Goal: Task Accomplishment & Management: Manage account settings

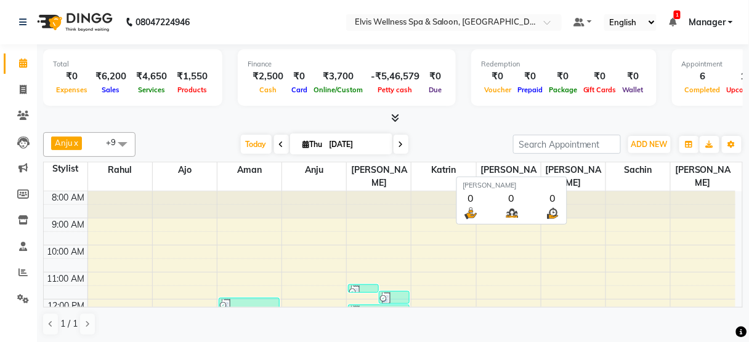
scroll to position [94, 0]
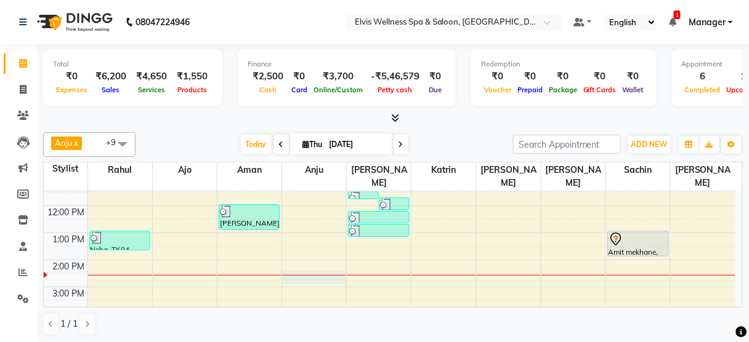
click at [312, 262] on div "8:00 AM 9:00 AM 10:00 AM 11:00 AM 12:00 PM 1:00 PM 2:00 PM 3:00 PM 4:00 PM 5:00…" at bounding box center [390, 287] width 692 height 379
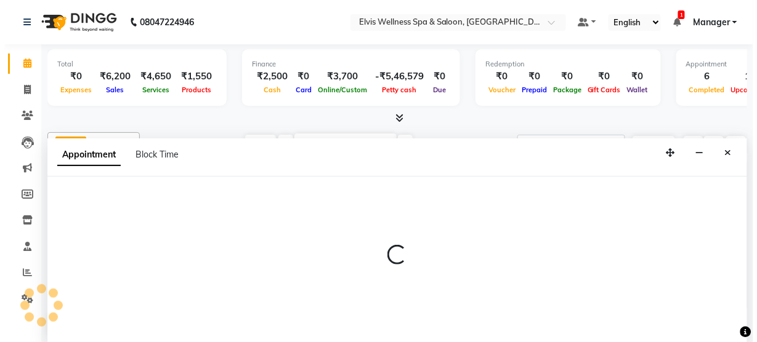
scroll to position [0, 0]
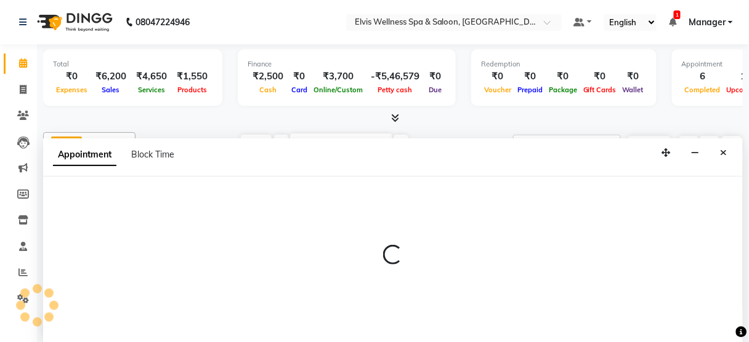
select select "52998"
select select "tentative"
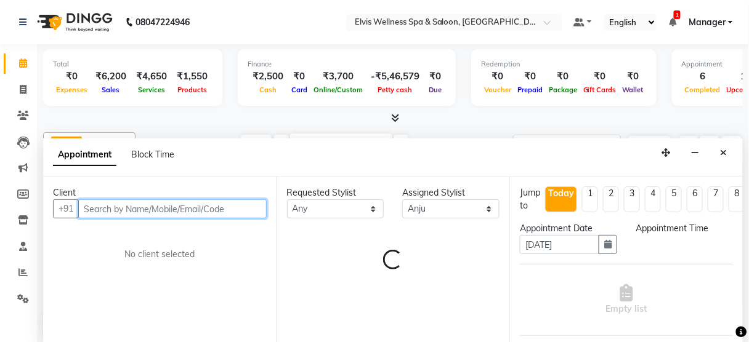
select select "870"
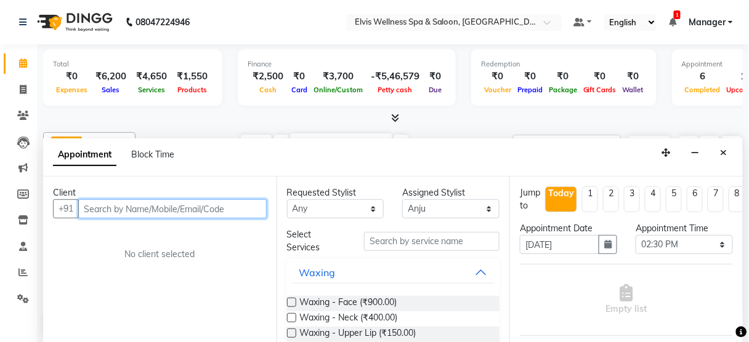
click at [147, 208] on input "text" at bounding box center [172, 209] width 188 height 19
type input "9923110088"
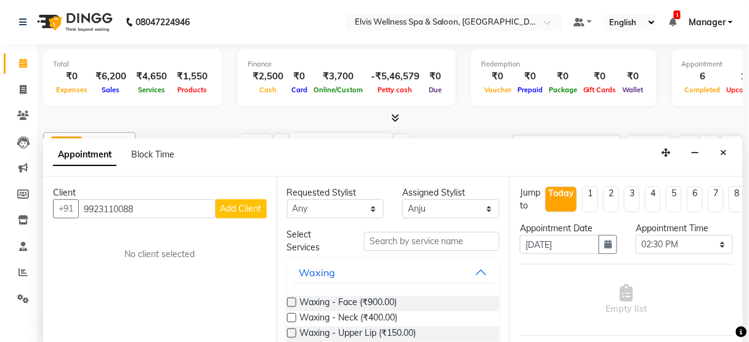
click at [225, 209] on span "Add Client" at bounding box center [240, 208] width 41 height 11
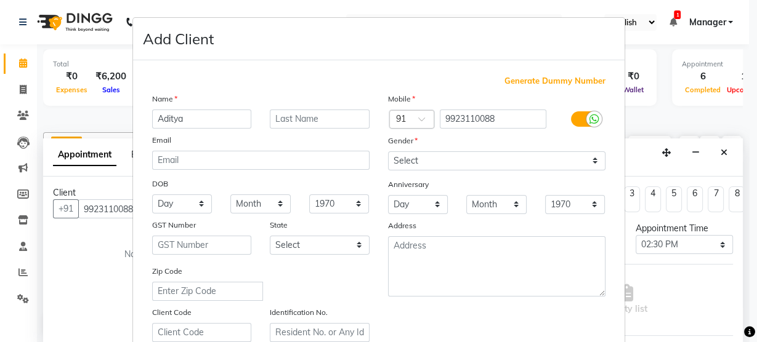
type input "Aditya"
type input "[PERSON_NAME]"
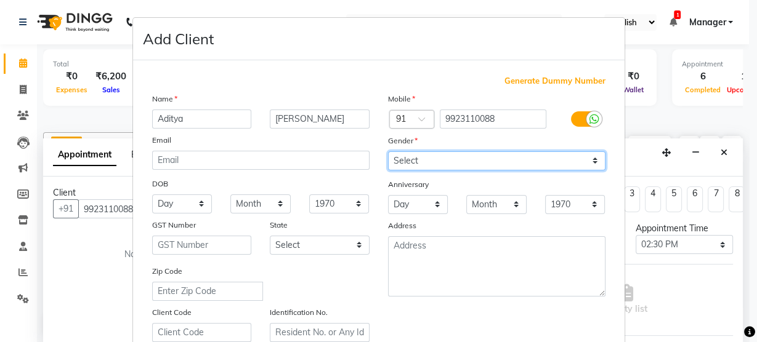
click at [452, 159] on select "Select [DEMOGRAPHIC_DATA] [DEMOGRAPHIC_DATA] Other Prefer Not To Say" at bounding box center [496, 160] width 217 height 19
select select "[DEMOGRAPHIC_DATA]"
click at [388, 151] on select "Select [DEMOGRAPHIC_DATA] [DEMOGRAPHIC_DATA] Other Prefer Not To Say" at bounding box center [496, 160] width 217 height 19
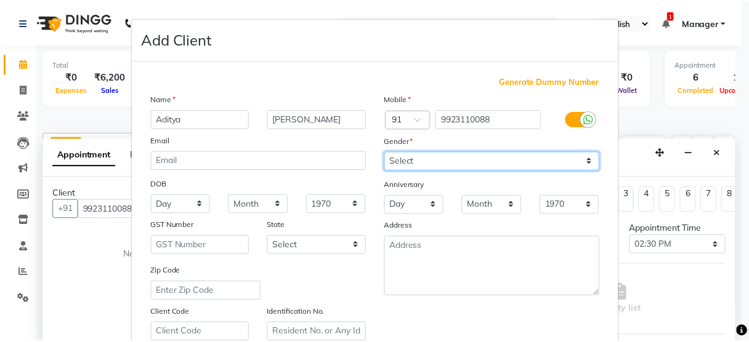
scroll to position [223, 0]
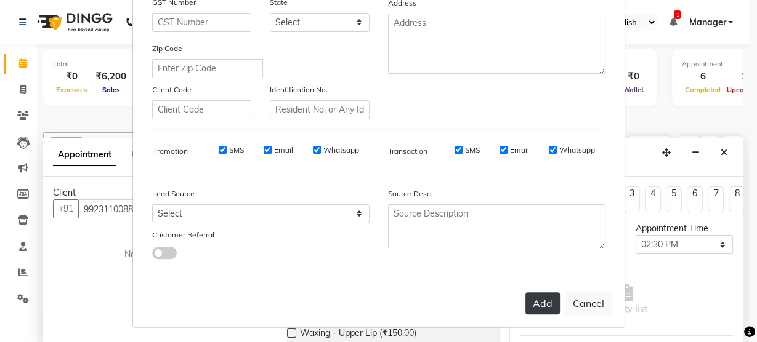
click at [535, 301] on button "Add" at bounding box center [542, 304] width 34 height 22
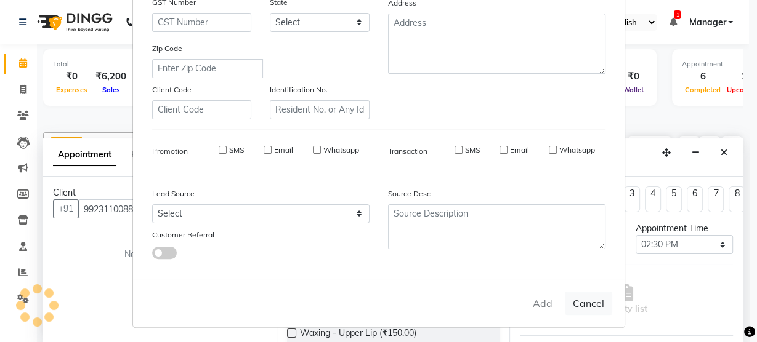
select select
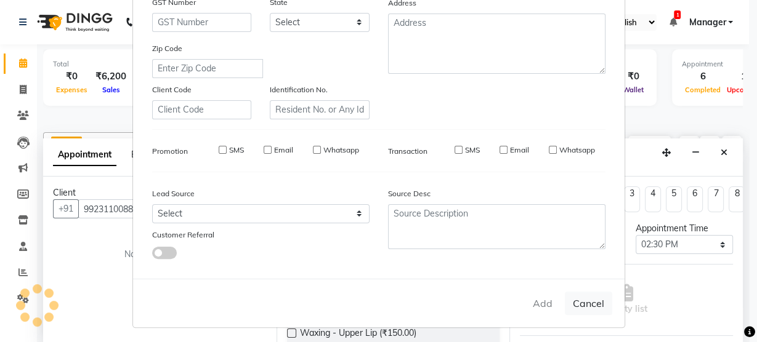
select select
checkbox input "false"
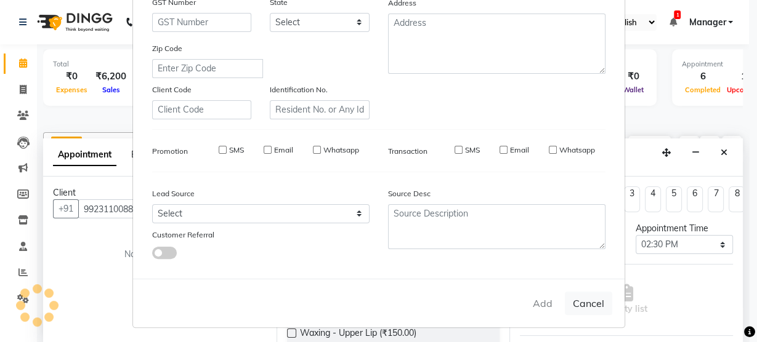
checkbox input "false"
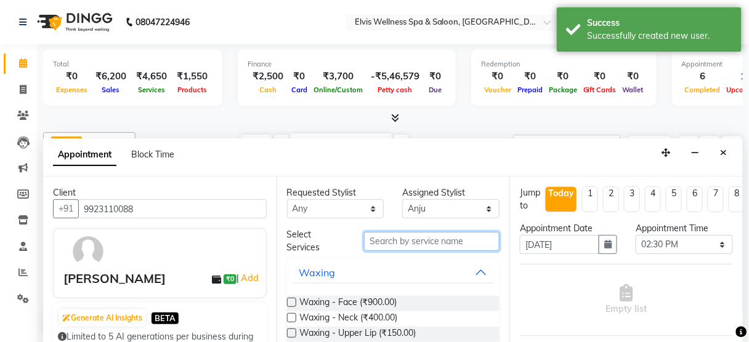
click at [451, 241] on input "text" at bounding box center [431, 241] width 135 height 19
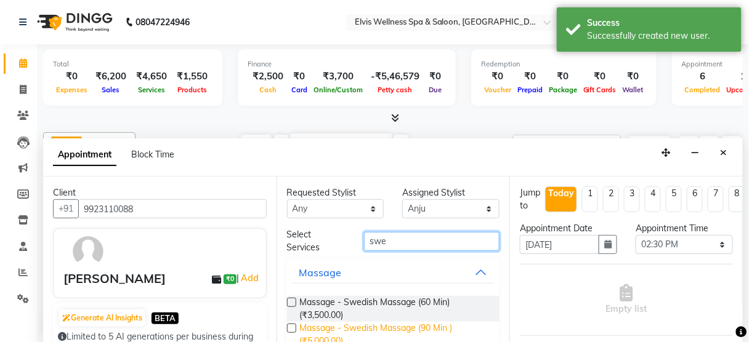
type input "swe"
click at [416, 326] on span "Massage - Swedish Massage (90 Min ) (₹5,000.00)" at bounding box center [395, 335] width 190 height 26
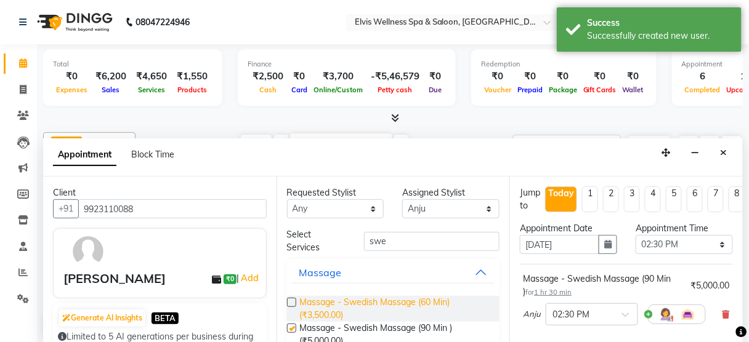
checkbox input "false"
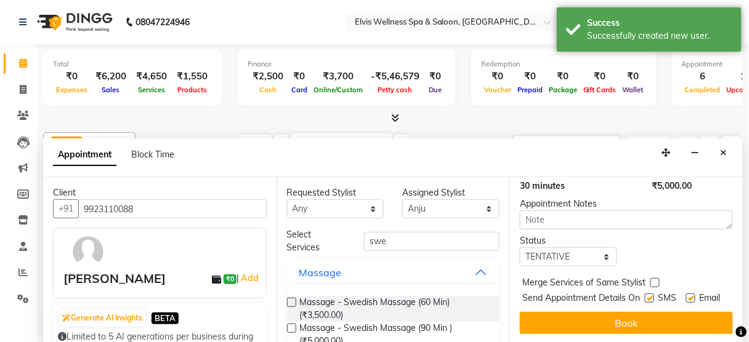
click at [645, 294] on label at bounding box center [649, 298] width 9 height 9
click at [645, 296] on input "checkbox" at bounding box center [649, 300] width 8 height 8
checkbox input "false"
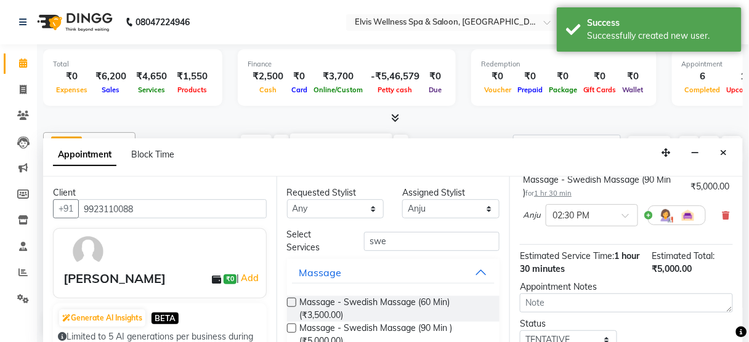
scroll to position [97, 0]
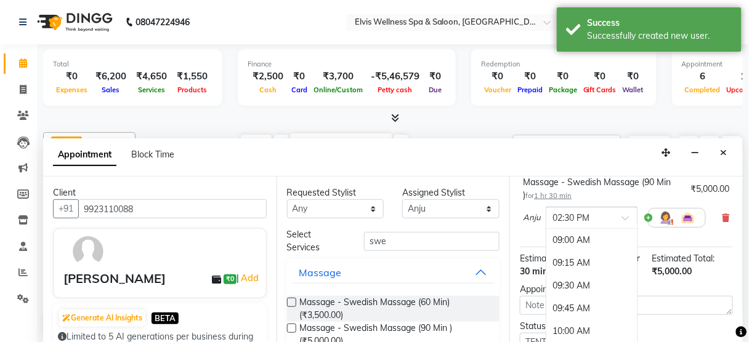
click at [615, 215] on div at bounding box center [591, 217] width 91 height 13
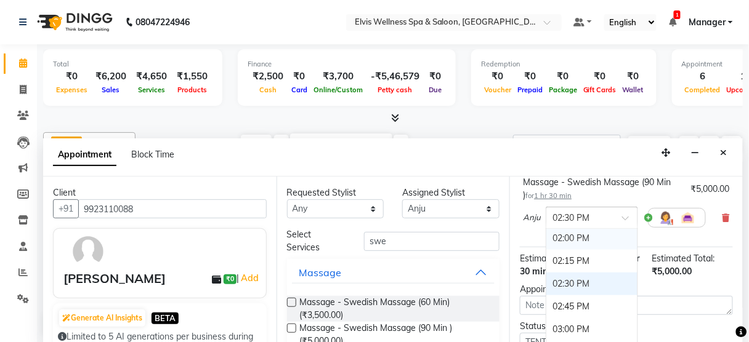
click at [581, 238] on div "02:00 PM" at bounding box center [591, 238] width 91 height 23
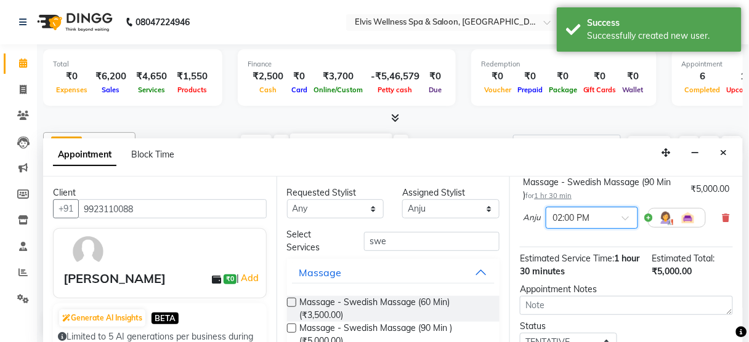
scroll to position [200, 0]
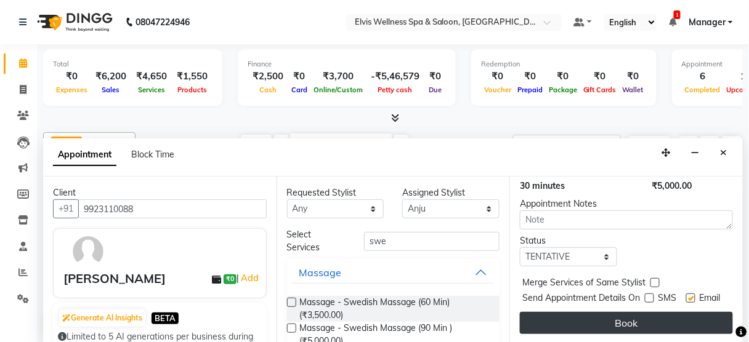
click at [626, 312] on button "Book" at bounding box center [626, 323] width 213 height 22
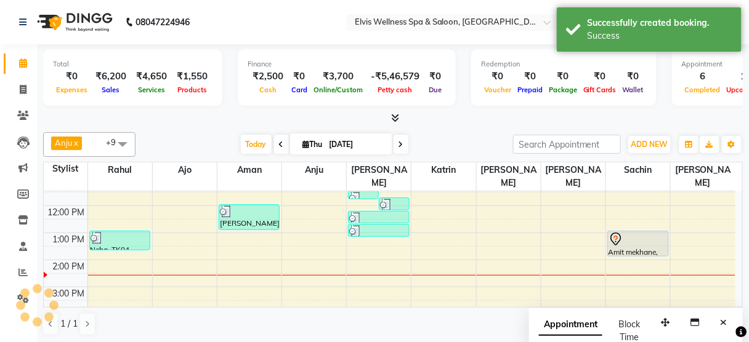
scroll to position [0, 0]
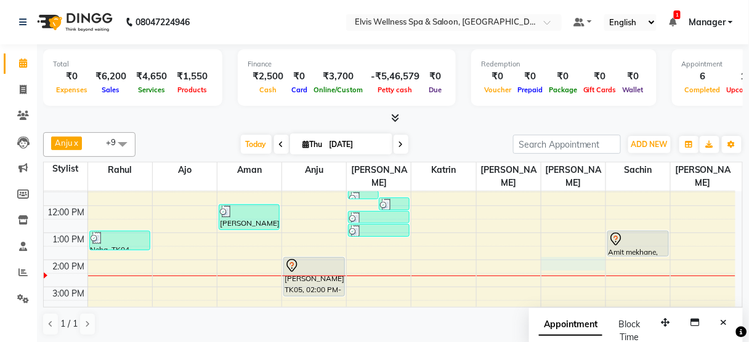
click at [567, 252] on div "8:00 AM 9:00 AM 10:00 AM 11:00 AM 12:00 PM 1:00 PM 2:00 PM 3:00 PM 4:00 PM 5:00…" at bounding box center [390, 287] width 692 height 379
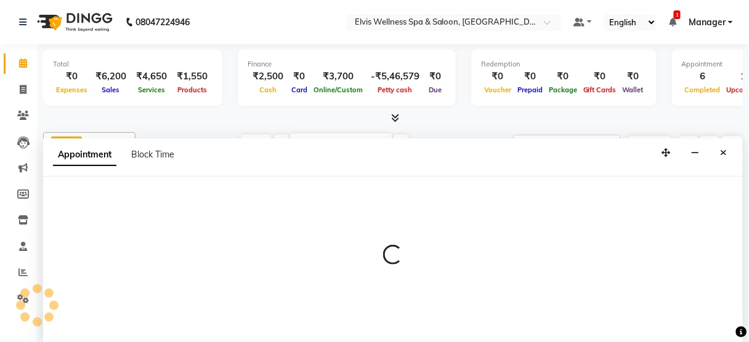
select select "45633"
select select "840"
select select "tentative"
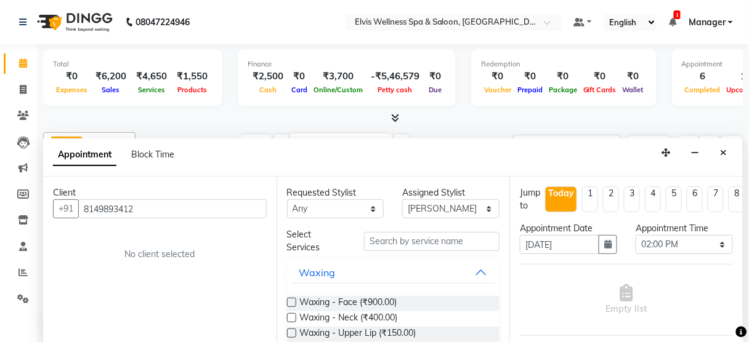
click at [147, 212] on input "8149893412" at bounding box center [172, 209] width 188 height 19
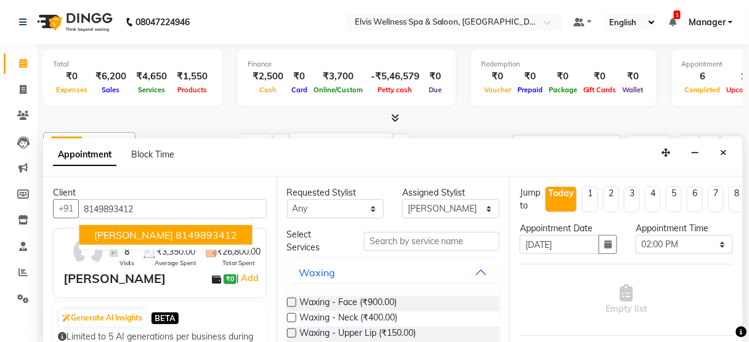
click at [144, 229] on span "[PERSON_NAME]" at bounding box center [133, 235] width 79 height 12
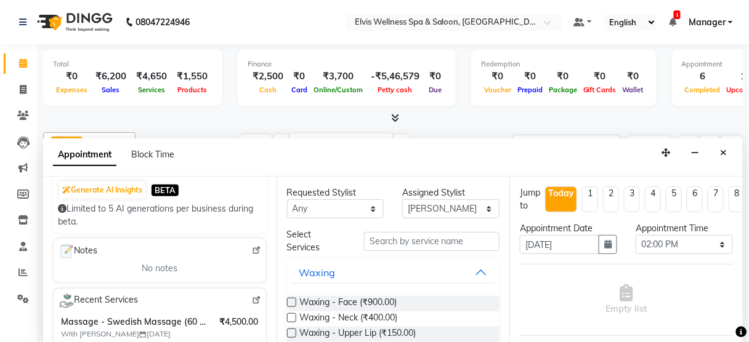
scroll to position [130, 0]
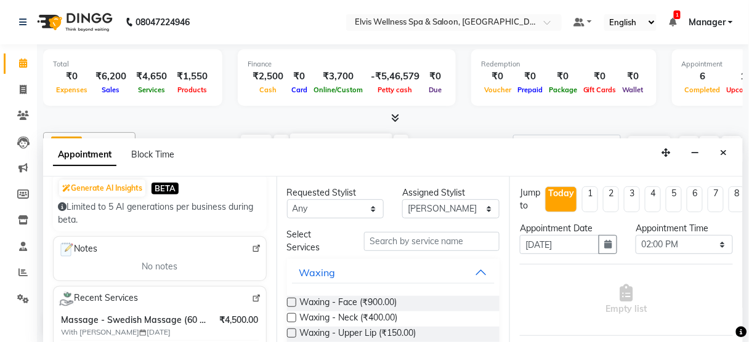
type input "8149893412"
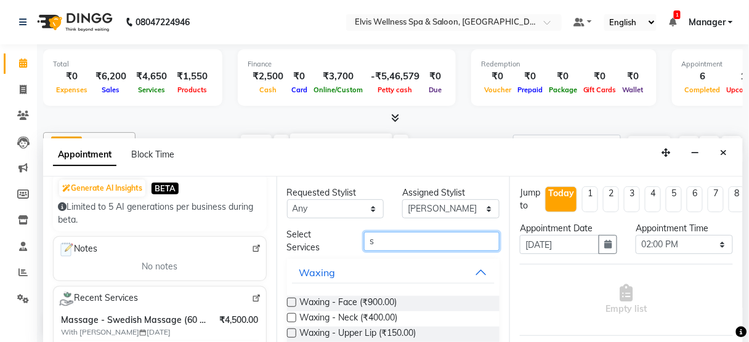
click at [385, 243] on input "s" at bounding box center [431, 241] width 135 height 19
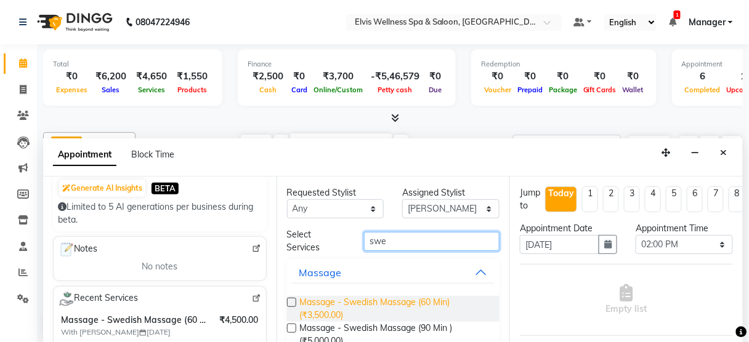
type input "swe"
click at [400, 310] on span "Massage - Swedish Massage (60 Min) (₹3,500.00)" at bounding box center [395, 309] width 190 height 26
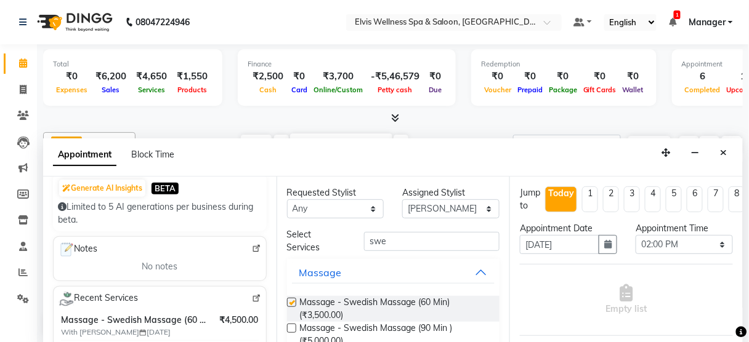
checkbox input "false"
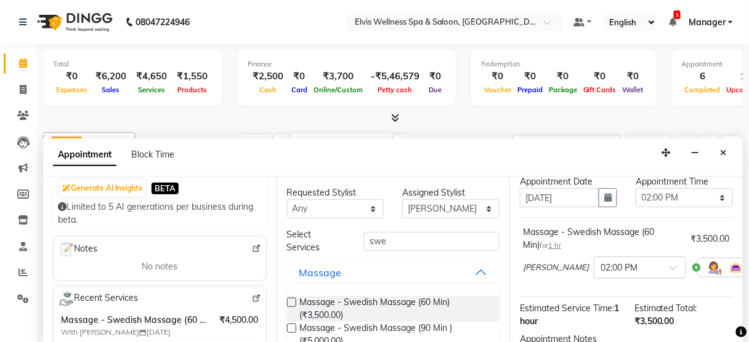
scroll to position [47, 0]
click at [670, 267] on span at bounding box center [677, 271] width 15 height 13
click at [594, 305] on div "02:45 PM" at bounding box center [639, 307] width 91 height 23
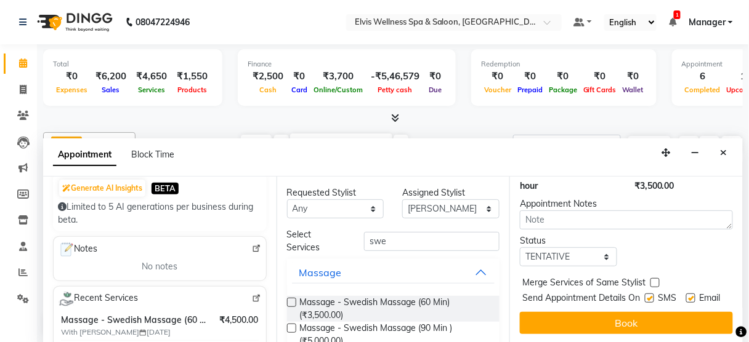
click at [646, 294] on label at bounding box center [649, 298] width 9 height 9
click at [646, 296] on input "checkbox" at bounding box center [649, 300] width 8 height 8
checkbox input "false"
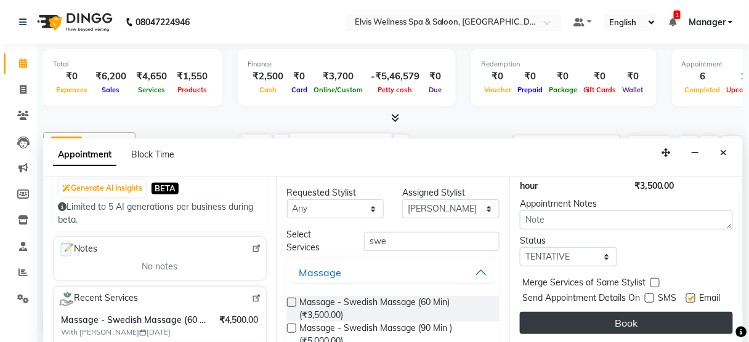
click at [630, 312] on button "Book" at bounding box center [626, 323] width 213 height 22
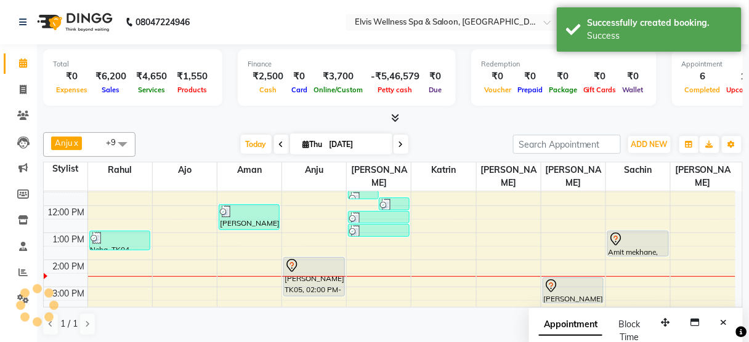
scroll to position [0, 0]
click at [724, 325] on icon "Close" at bounding box center [724, 322] width 7 height 9
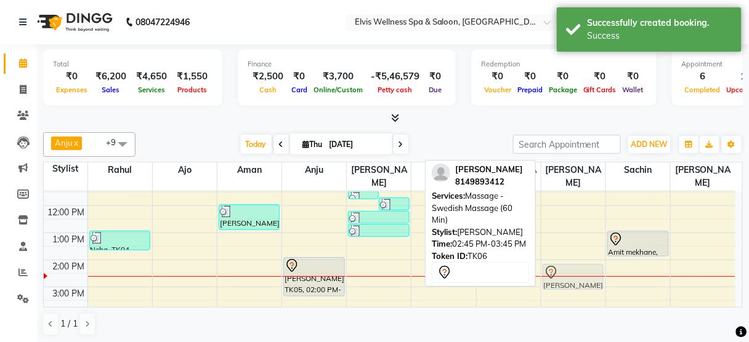
drag, startPoint x: 568, startPoint y: 277, endPoint x: 565, endPoint y: 268, distance: 9.2
click at [565, 268] on div "[PERSON_NAME], TK06, 02:45 PM-03:45 PM, Massage - Swedish Massage (60 Min) [PER…" at bounding box center [573, 287] width 64 height 379
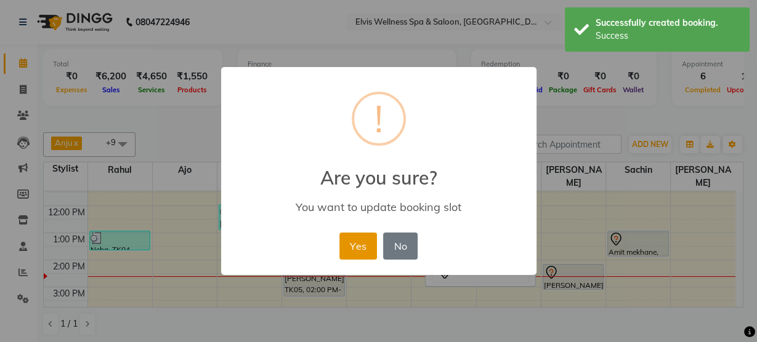
click at [355, 237] on button "Yes" at bounding box center [358, 246] width 38 height 27
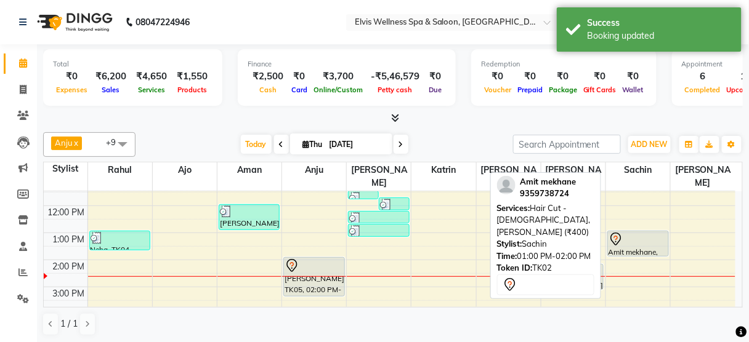
click at [629, 232] on div at bounding box center [637, 239] width 59 height 15
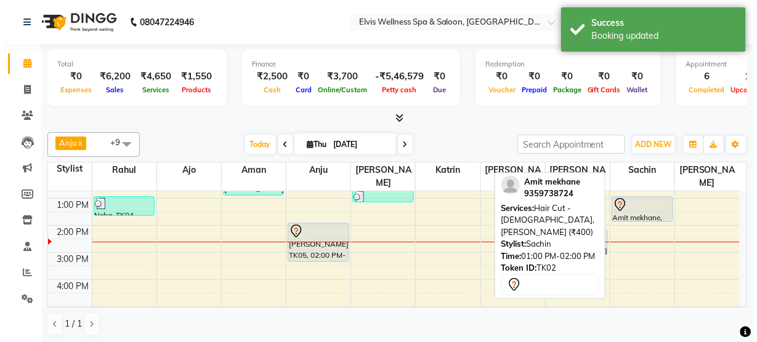
scroll to position [129, 0]
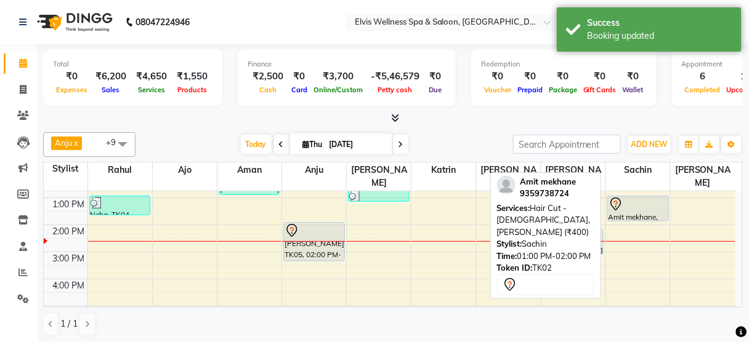
click at [628, 198] on div "Amit mekhane, TK02, 01:00 PM-02:00 PM, Hair Cut - [DEMOGRAPHIC_DATA],[PERSON_NA…" at bounding box center [638, 208] width 60 height 25
select select "7"
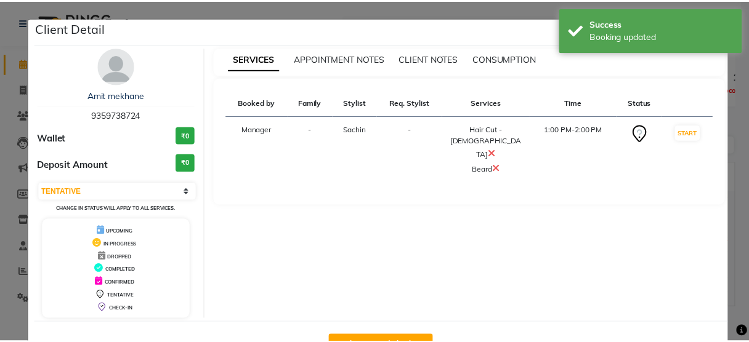
scroll to position [40, 0]
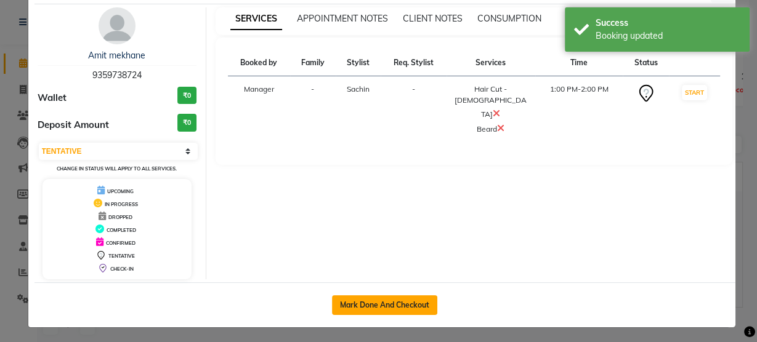
click at [376, 300] on button "Mark Done And Checkout" at bounding box center [384, 306] width 105 height 20
select select "5733"
select select "service"
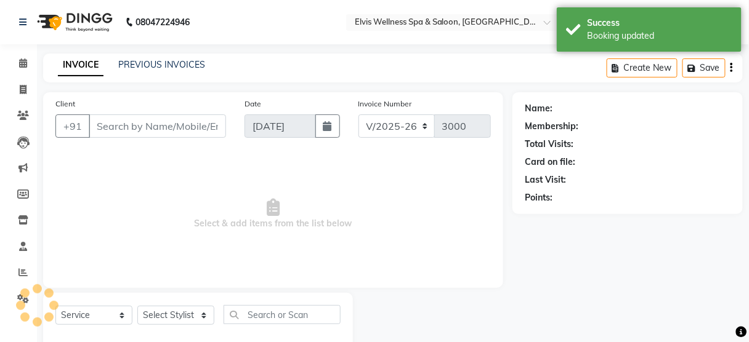
type input "9359738724"
select select "48152"
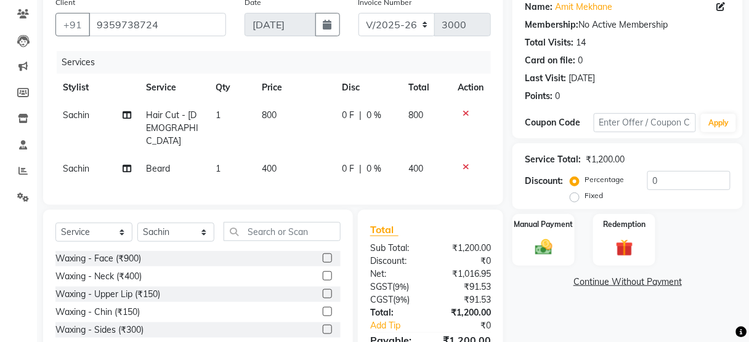
scroll to position [163, 0]
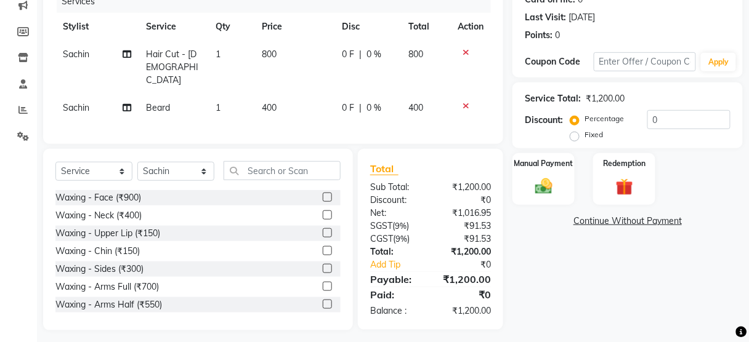
click at [584, 134] on label "Fixed" at bounding box center [593, 134] width 18 height 11
click at [578, 134] on input "Fixed" at bounding box center [577, 135] width 9 height 9
radio input "true"
click at [648, 116] on input "0" at bounding box center [688, 119] width 83 height 19
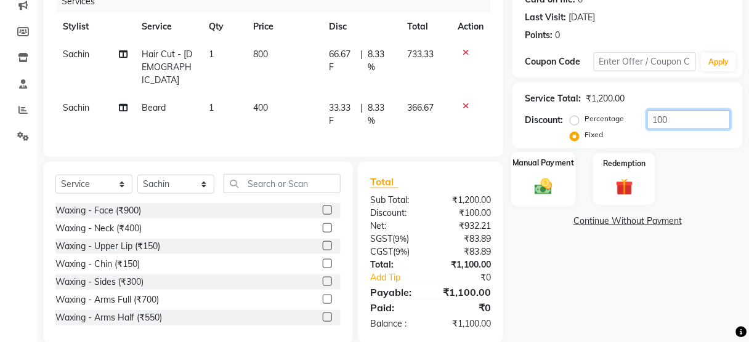
type input "100"
click at [554, 187] on img at bounding box center [543, 186] width 29 height 21
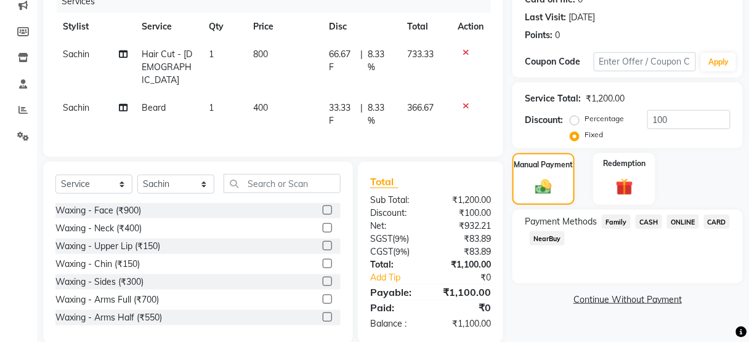
click at [679, 220] on span "ONLINE" at bounding box center [683, 222] width 32 height 14
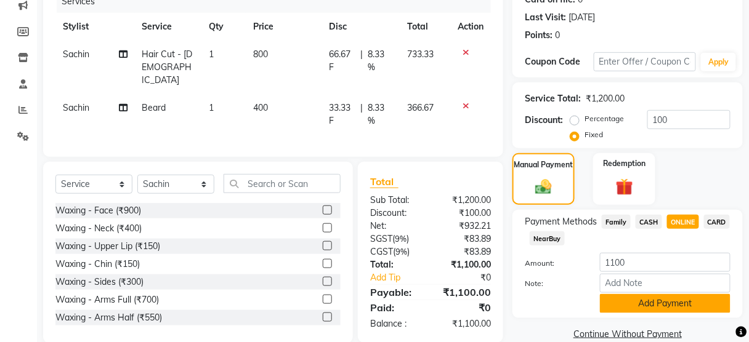
click at [655, 297] on button "Add Payment" at bounding box center [665, 303] width 131 height 19
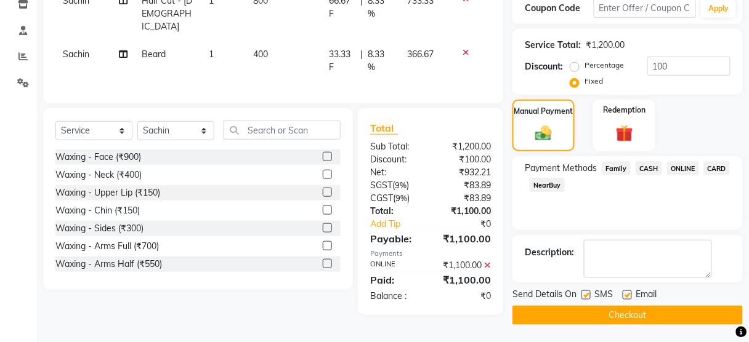
scroll to position [216, 0]
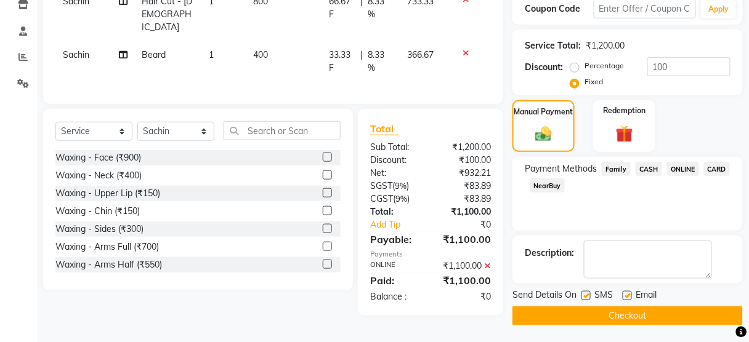
click at [586, 293] on label at bounding box center [585, 295] width 9 height 9
click at [586, 293] on input "checkbox" at bounding box center [585, 297] width 8 height 8
checkbox input "false"
click at [591, 323] on button "Checkout" at bounding box center [627, 316] width 230 height 19
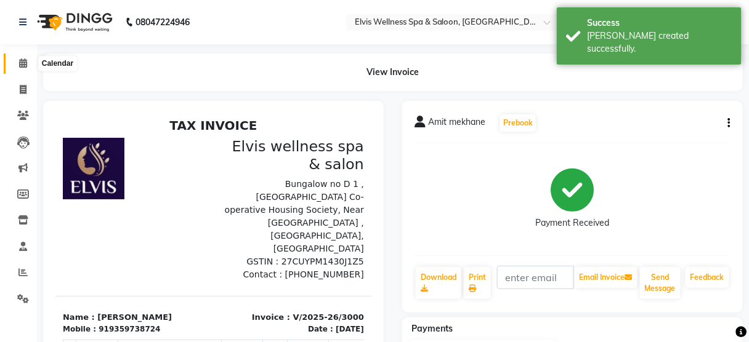
click at [22, 62] on icon at bounding box center [23, 63] width 8 height 9
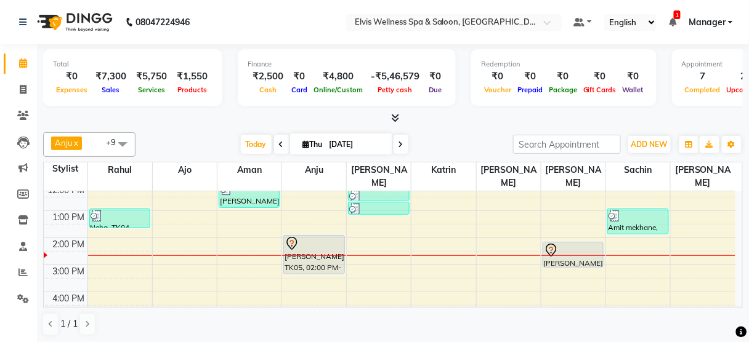
scroll to position [119, 0]
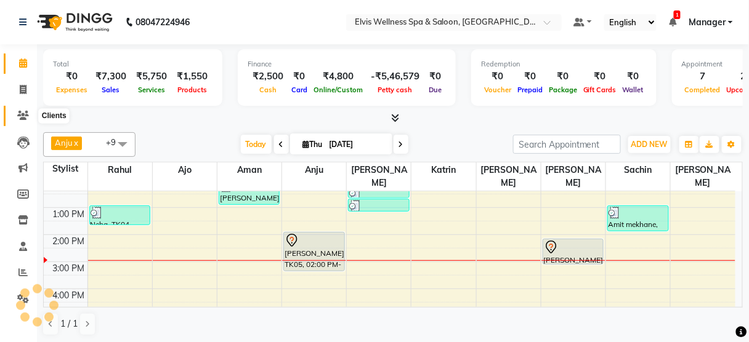
click at [29, 119] on span at bounding box center [23, 116] width 22 height 14
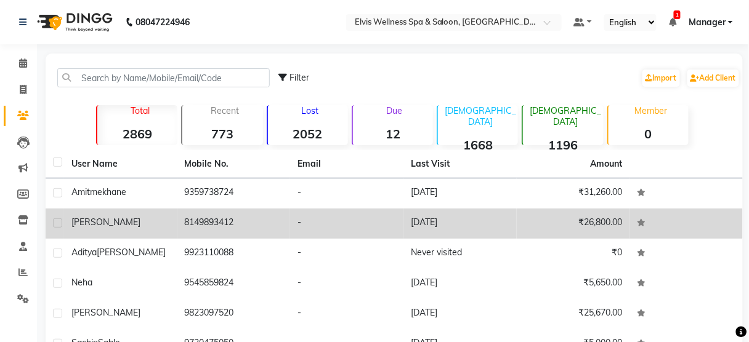
click at [216, 237] on td "8149893412" at bounding box center [233, 224] width 113 height 30
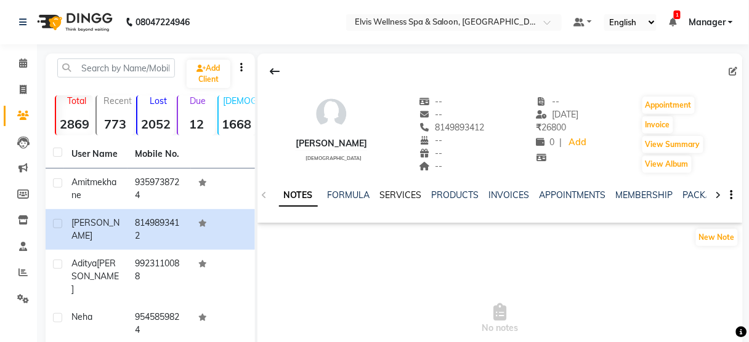
click at [396, 199] on link "SERVICES" at bounding box center [401, 195] width 42 height 11
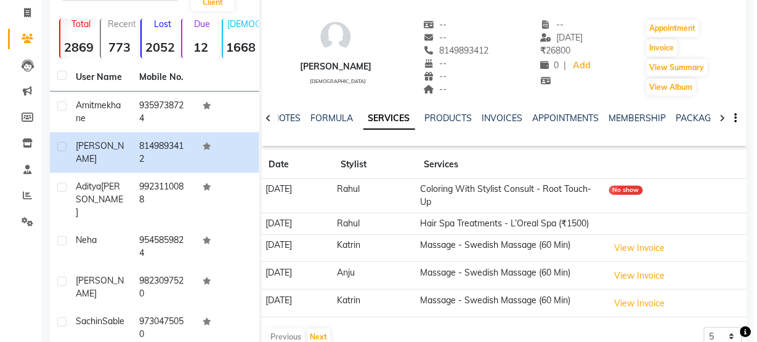
scroll to position [78, 0]
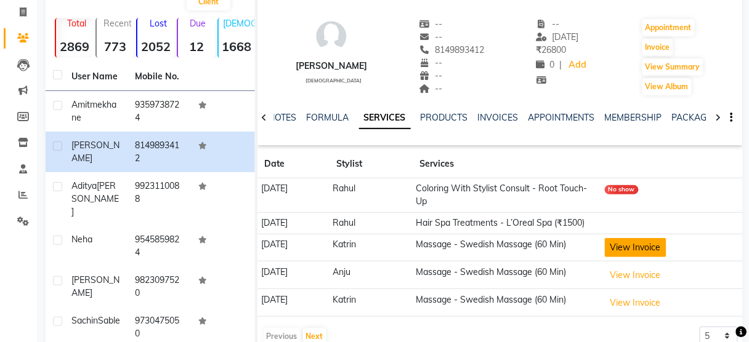
click at [647, 257] on button "View Invoice" at bounding box center [636, 247] width 62 height 19
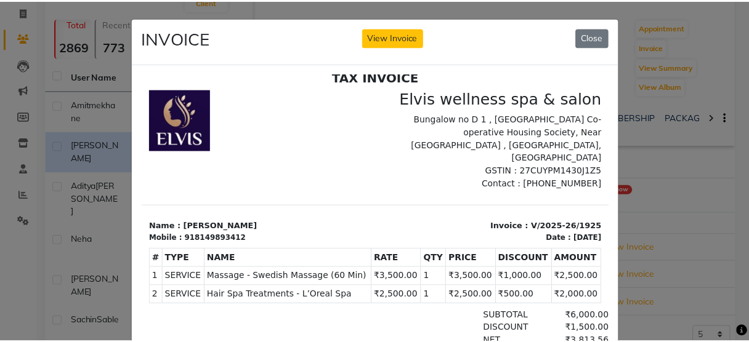
scroll to position [0, 0]
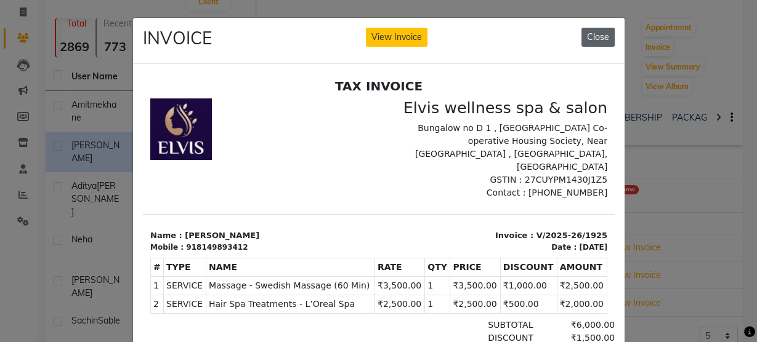
click at [597, 33] on button "Close" at bounding box center [597, 37] width 33 height 19
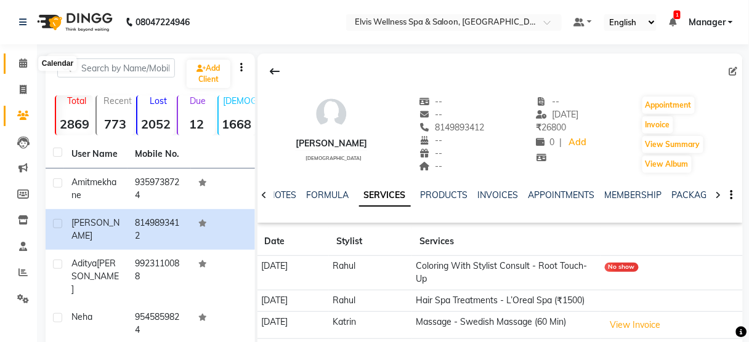
click at [21, 65] on icon at bounding box center [23, 63] width 8 height 9
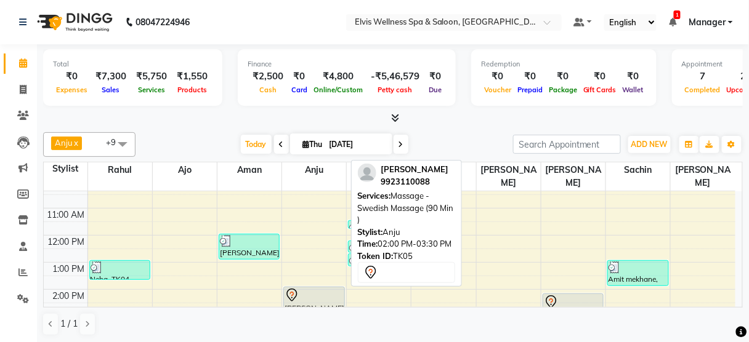
scroll to position [129, 0]
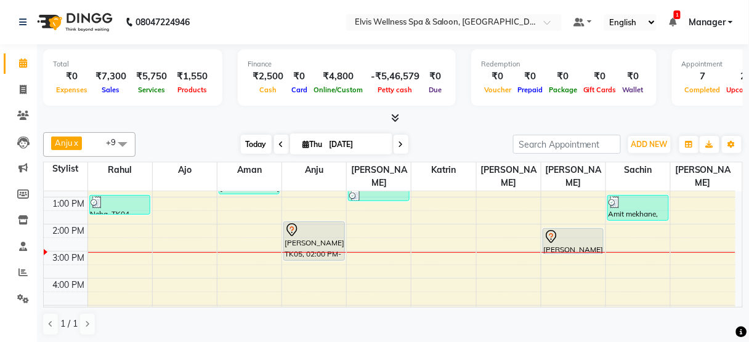
click at [266, 141] on span "Today" at bounding box center [256, 144] width 31 height 19
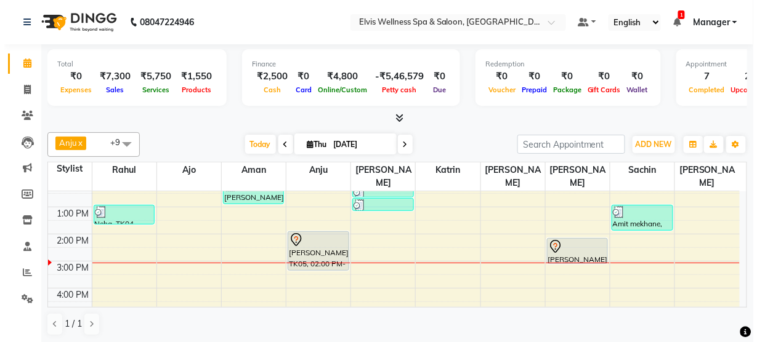
scroll to position [112, 0]
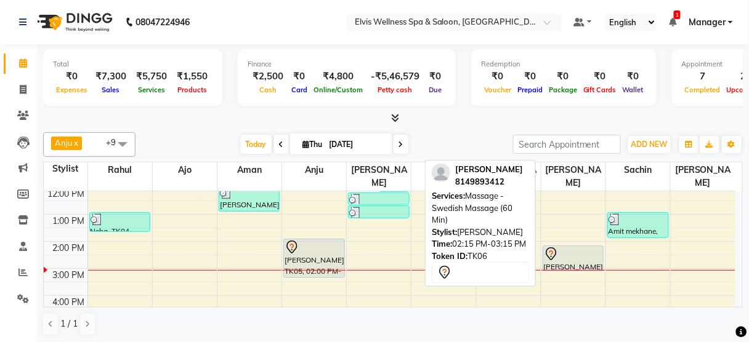
click at [577, 247] on div at bounding box center [573, 254] width 59 height 15
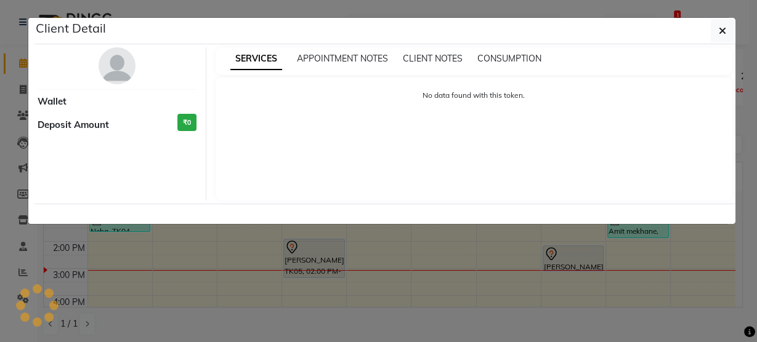
select select "7"
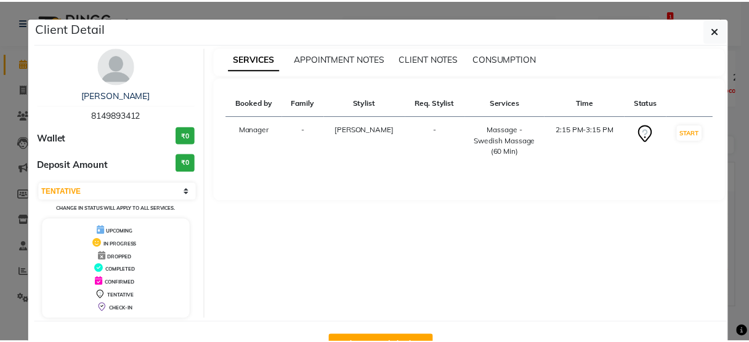
scroll to position [40, 0]
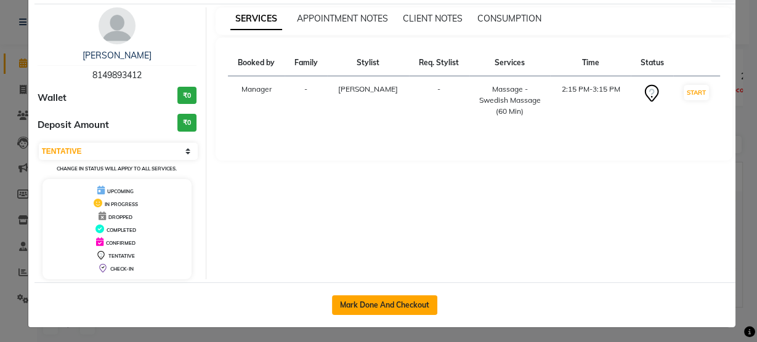
click at [392, 299] on button "Mark Done And Checkout" at bounding box center [384, 306] width 105 height 20
select select "5733"
select select "service"
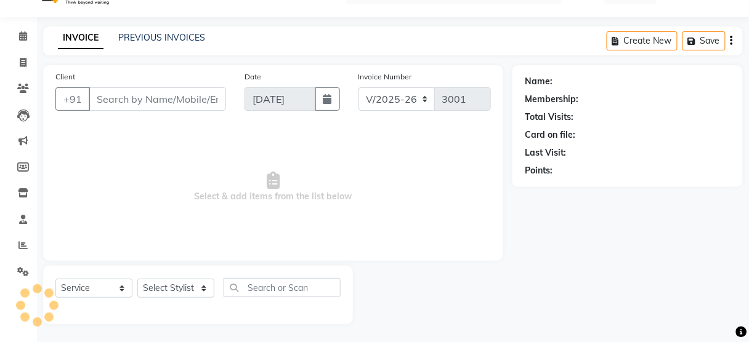
type input "8149893412"
select select "45633"
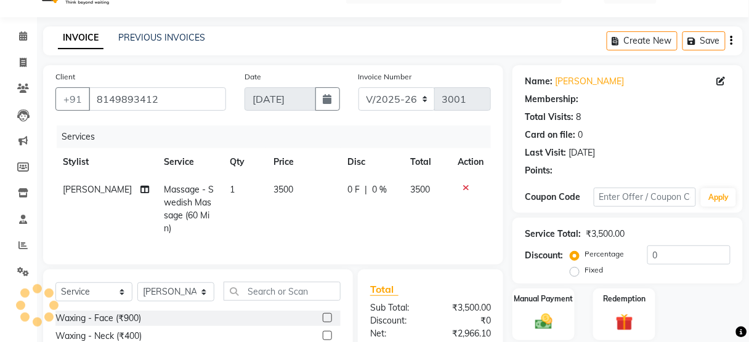
scroll to position [26, 0]
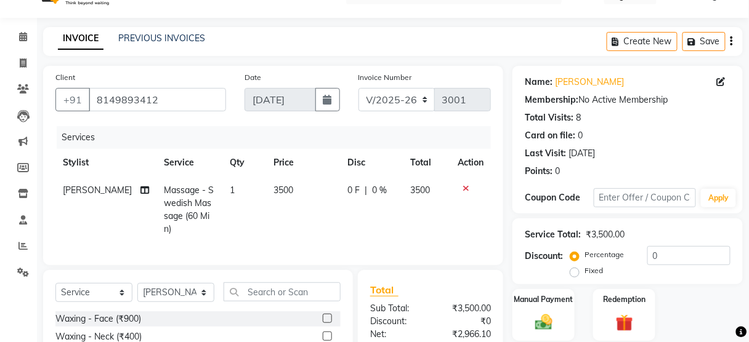
click at [273, 192] on span "3500" at bounding box center [283, 190] width 20 height 11
select select "45633"
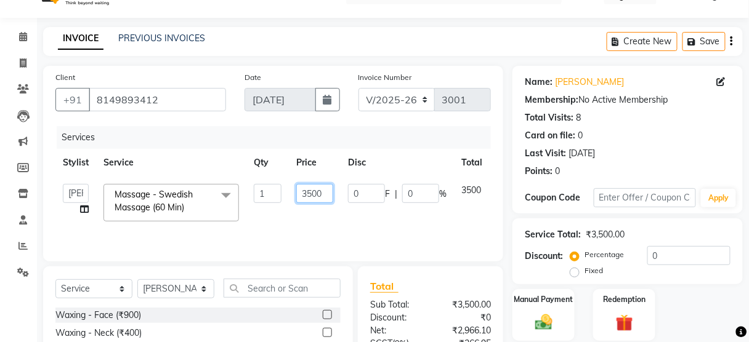
click at [310, 194] on input "3500" at bounding box center [314, 193] width 37 height 19
type input "5000"
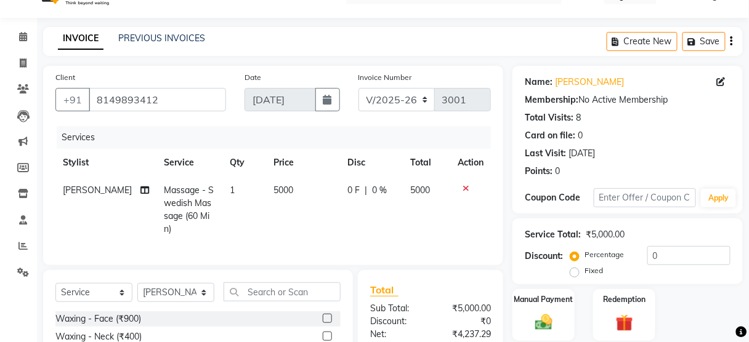
click at [355, 187] on div "0 F | 0 %" at bounding box center [372, 190] width 48 height 13
select select "45633"
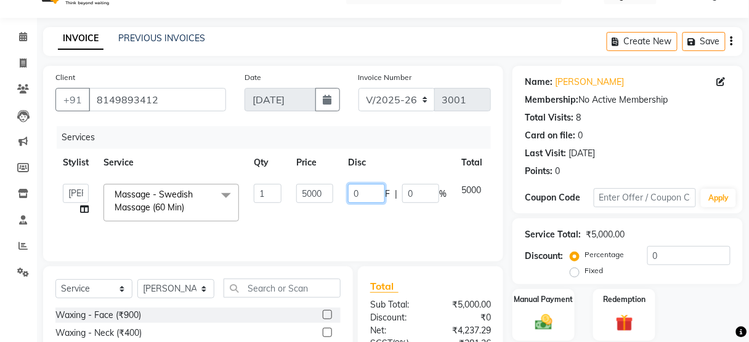
click at [373, 193] on input "0" at bounding box center [366, 193] width 37 height 19
type input "01400"
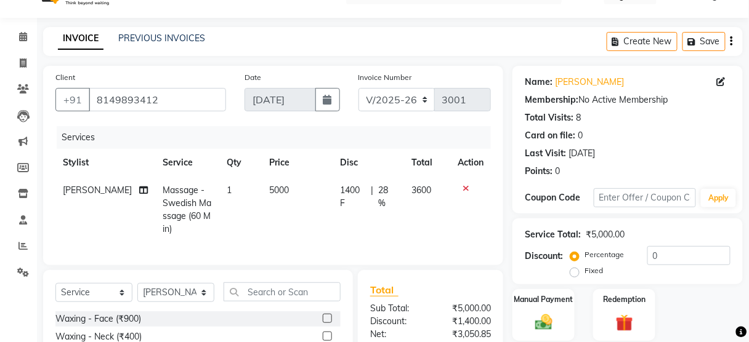
click at [382, 230] on div "Services Stylist Service Qty Price Disc Total Action [PERSON_NAME] Massage - Sw…" at bounding box center [272, 189] width 435 height 127
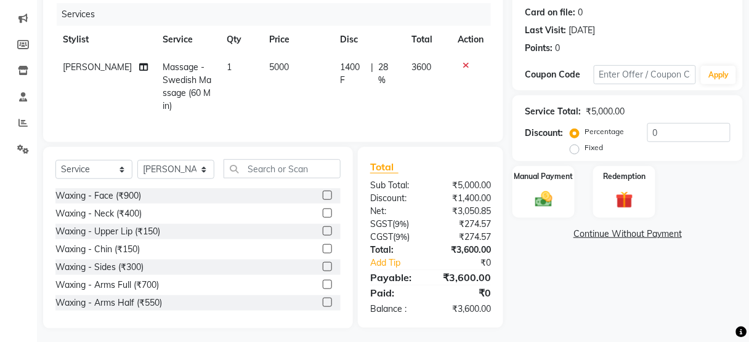
scroll to position [0, 0]
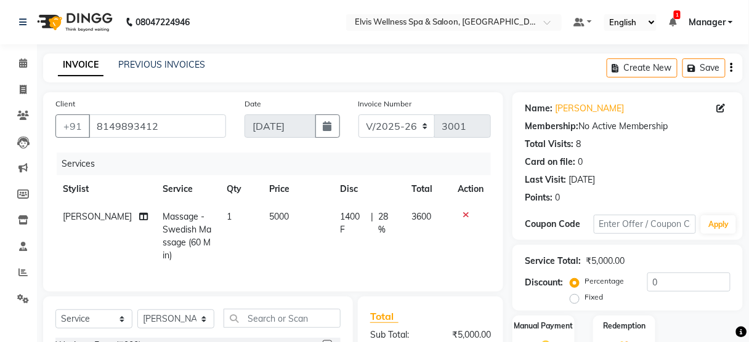
click at [464, 212] on icon at bounding box center [465, 215] width 7 height 9
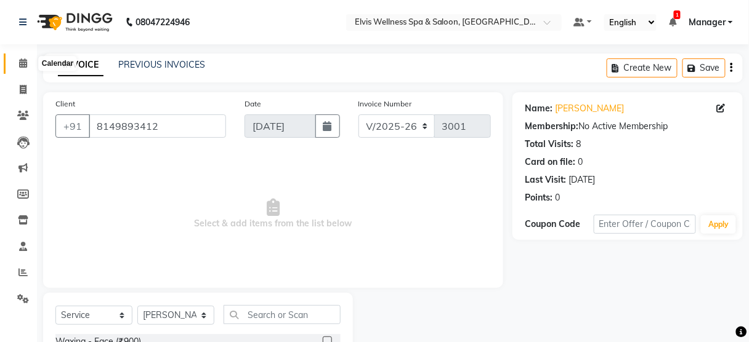
click at [22, 69] on span at bounding box center [23, 64] width 22 height 14
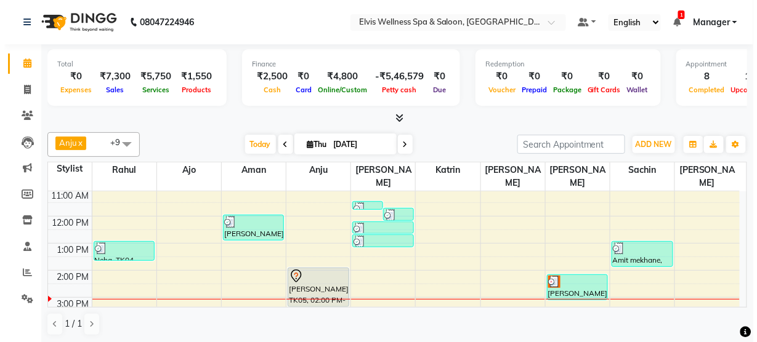
scroll to position [83, 0]
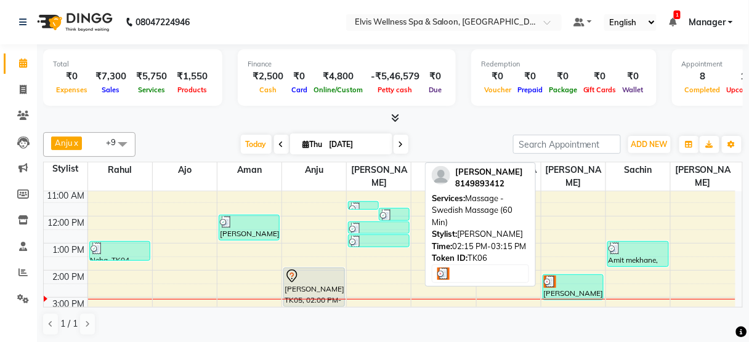
click at [567, 276] on div at bounding box center [573, 282] width 59 height 12
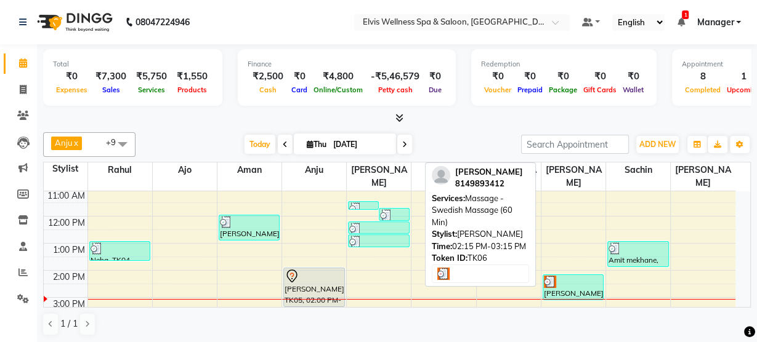
select select "3"
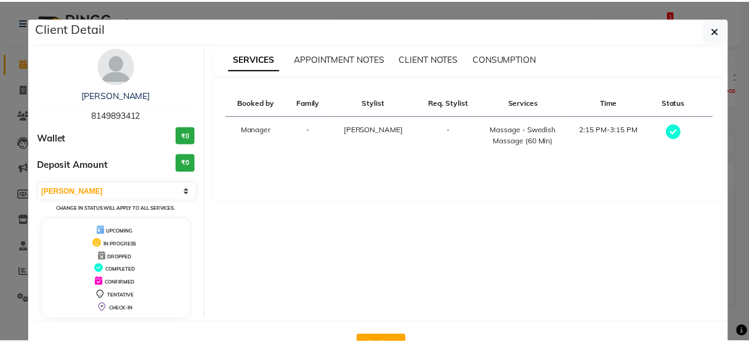
scroll to position [40, 0]
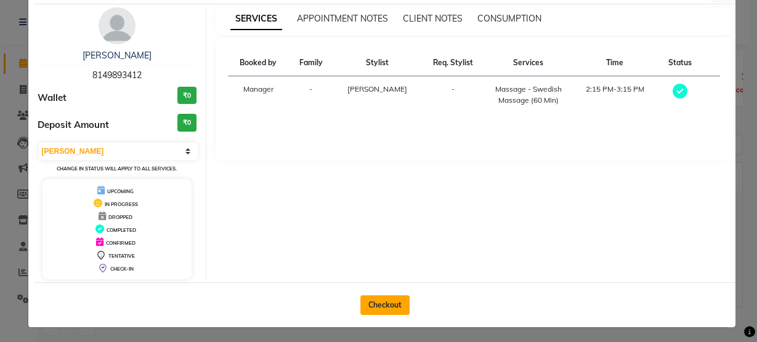
click at [389, 301] on button "Checkout" at bounding box center [384, 306] width 49 height 20
select select "5733"
select select "service"
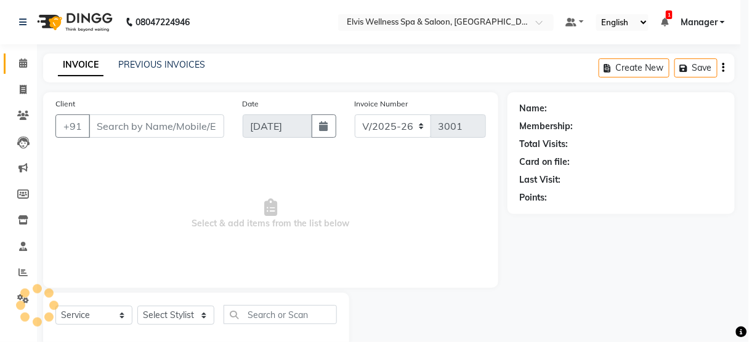
type input "8149893412"
select select "45633"
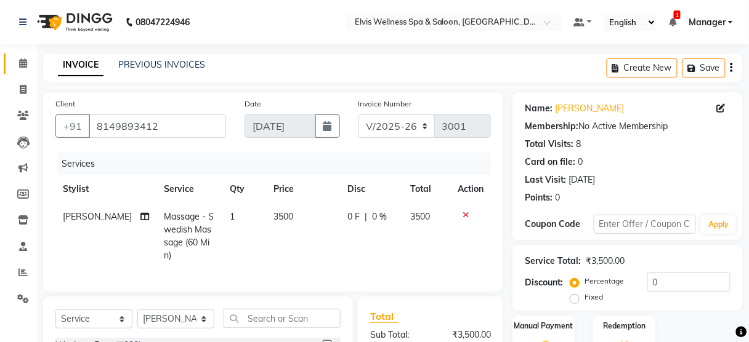
scroll to position [97, 0]
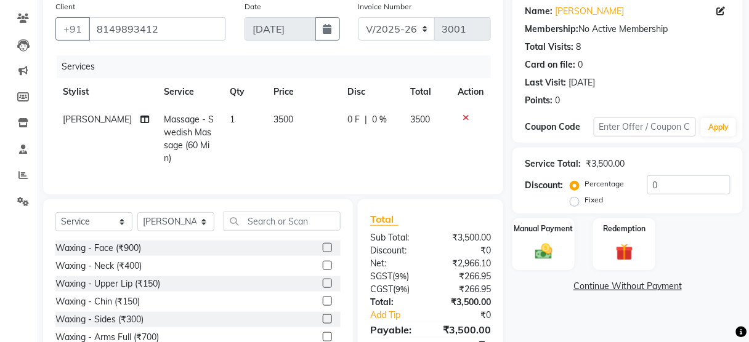
click at [584, 196] on label "Fixed" at bounding box center [593, 200] width 18 height 11
click at [579, 196] on input "Fixed" at bounding box center [577, 200] width 9 height 9
radio input "true"
click at [650, 184] on input "0" at bounding box center [688, 185] width 83 height 19
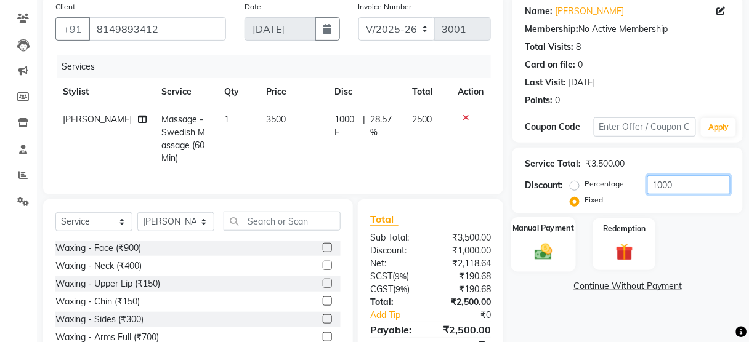
type input "1000"
click at [546, 243] on img at bounding box center [543, 251] width 29 height 21
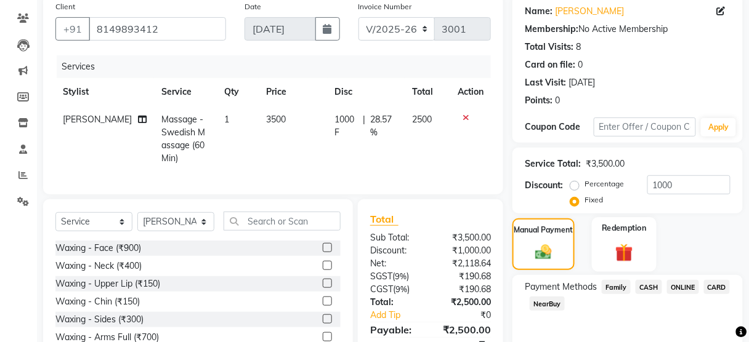
scroll to position [150, 0]
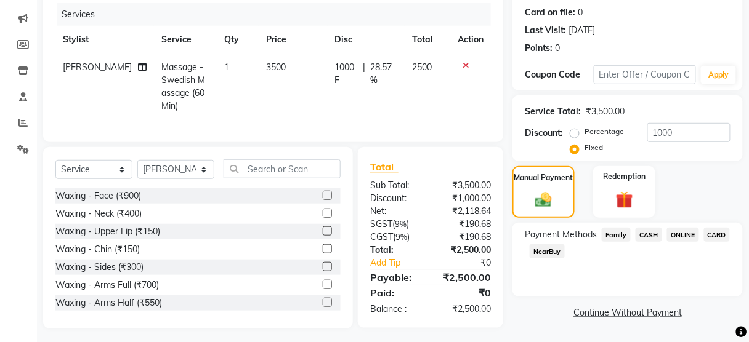
click at [687, 230] on span "ONLINE" at bounding box center [683, 235] width 32 height 14
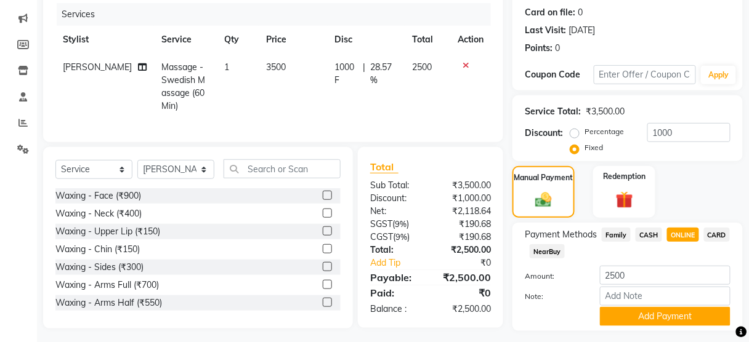
scroll to position [182, 0]
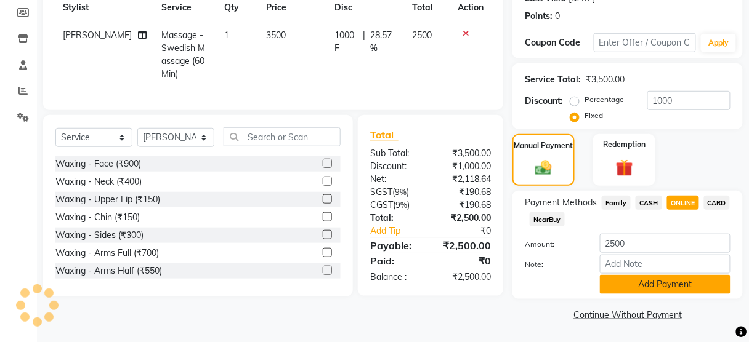
click at [655, 280] on button "Add Payment" at bounding box center [665, 284] width 131 height 19
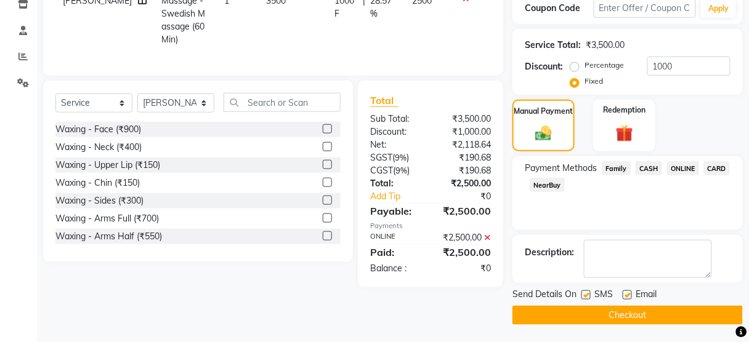
click at [584, 291] on label at bounding box center [585, 295] width 9 height 9
click at [584, 292] on input "checkbox" at bounding box center [585, 296] width 8 height 8
checkbox input "false"
click at [586, 309] on button "Checkout" at bounding box center [627, 315] width 230 height 19
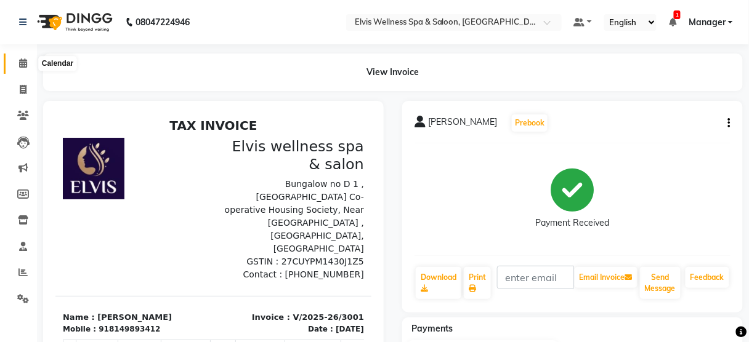
click at [23, 66] on icon at bounding box center [23, 63] width 8 height 9
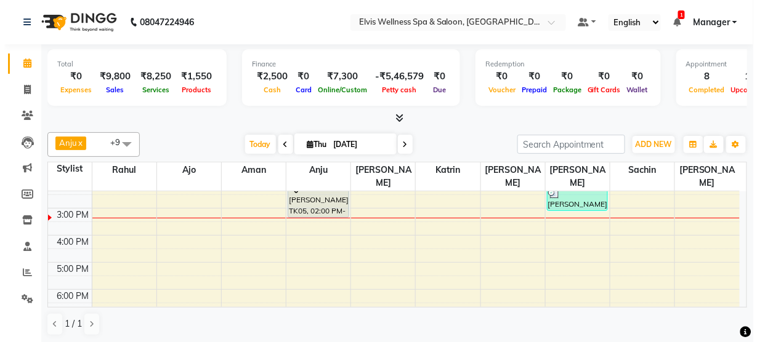
scroll to position [173, 0]
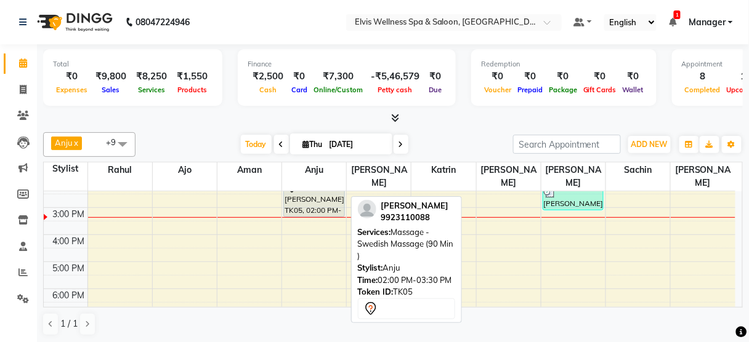
click at [328, 192] on div "[PERSON_NAME], TK05, 02:00 PM-03:30 PM, Massage - Swedish Massage (90 Min )" at bounding box center [314, 198] width 60 height 38
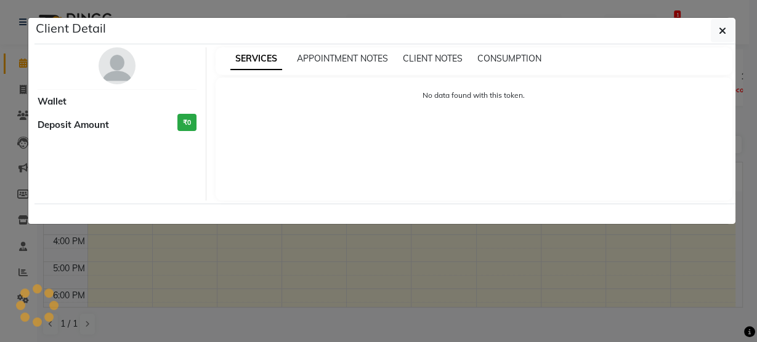
select select "7"
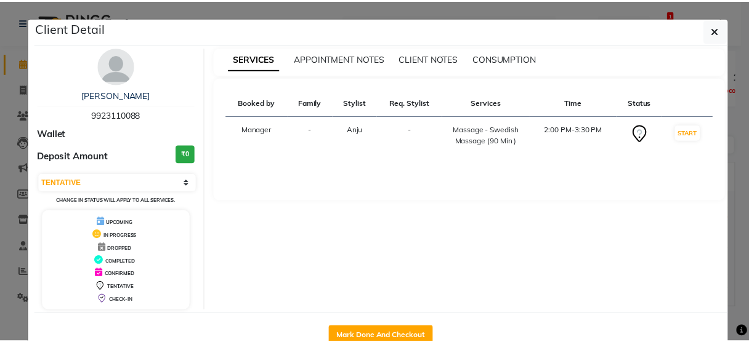
scroll to position [32, 0]
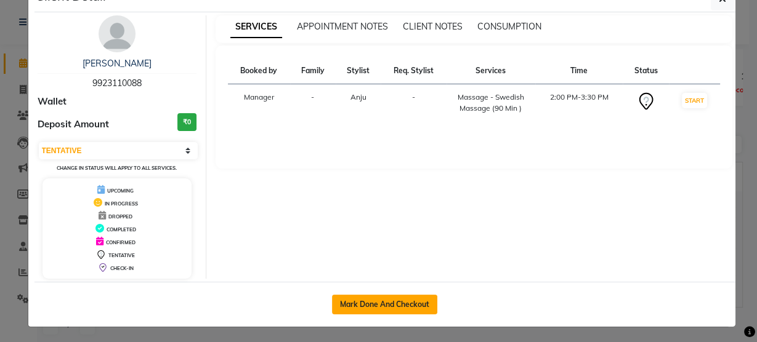
click at [387, 299] on button "Mark Done And Checkout" at bounding box center [384, 305] width 105 height 20
select select "service"
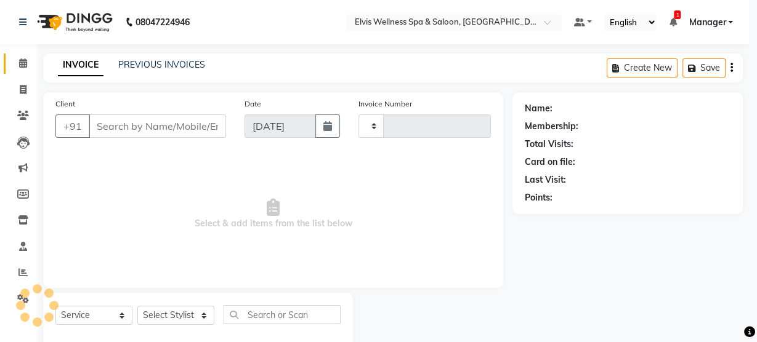
type input "3002"
select select "3"
select select "5733"
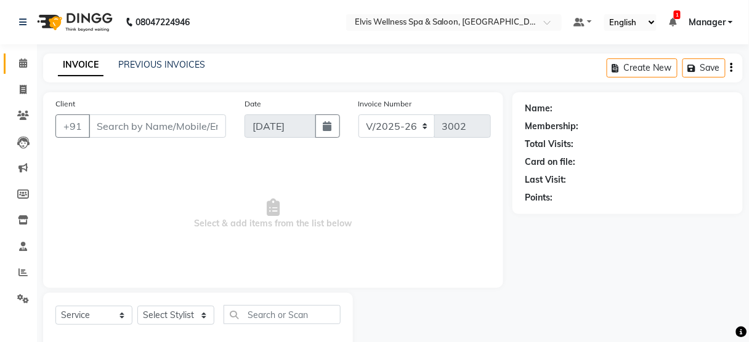
type input "9923110088"
select select "52998"
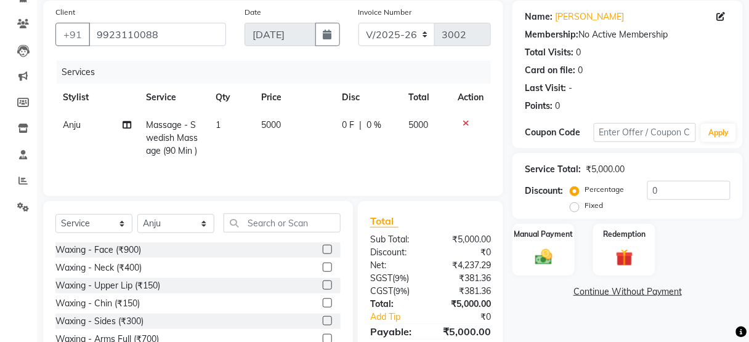
scroll to position [150, 0]
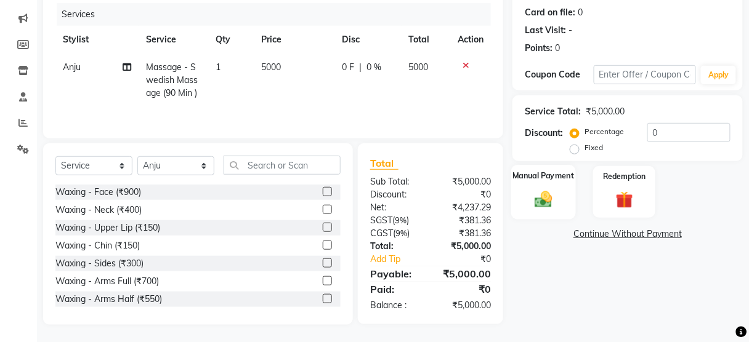
click at [529, 206] on img at bounding box center [543, 199] width 29 height 21
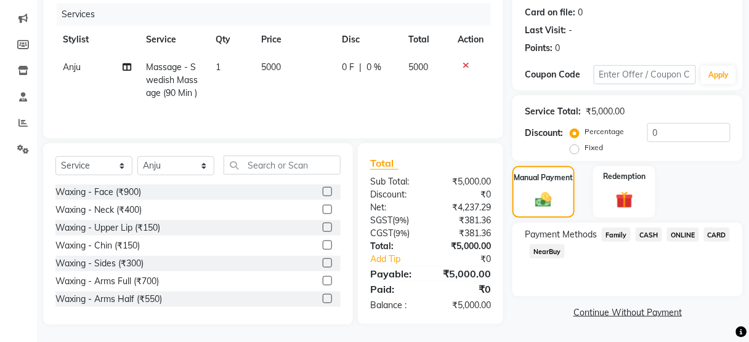
click at [596, 145] on label "Fixed" at bounding box center [593, 147] width 18 height 11
click at [581, 145] on input "Fixed" at bounding box center [577, 147] width 9 height 9
radio input "true"
click at [655, 127] on input "0" at bounding box center [688, 132] width 83 height 19
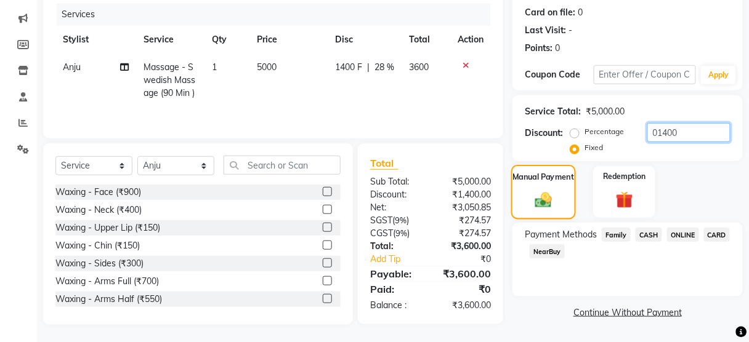
type input "01400"
click at [555, 192] on img at bounding box center [543, 199] width 27 height 19
click at [684, 232] on span "ONLINE" at bounding box center [683, 235] width 32 height 14
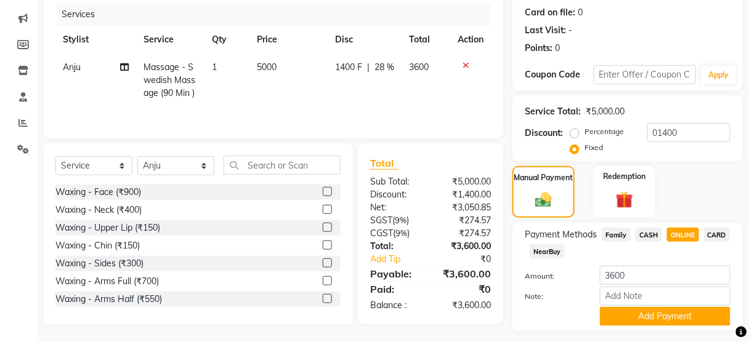
scroll to position [182, 0]
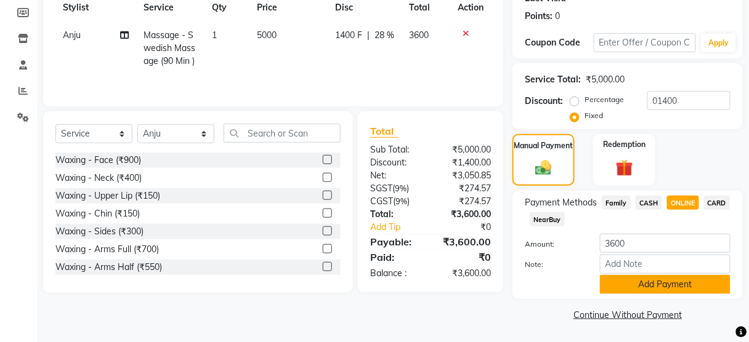
click at [662, 276] on button "Add Payment" at bounding box center [665, 284] width 131 height 19
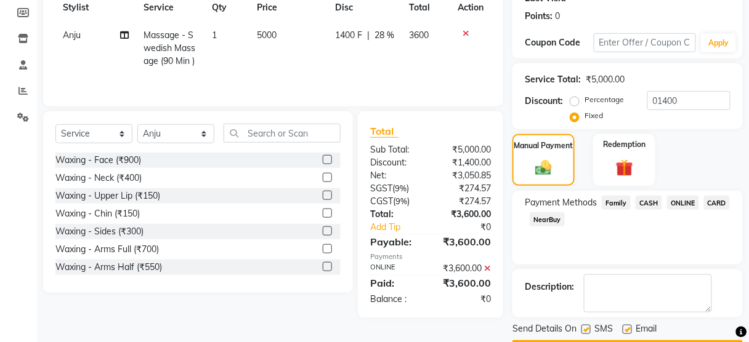
scroll to position [216, 0]
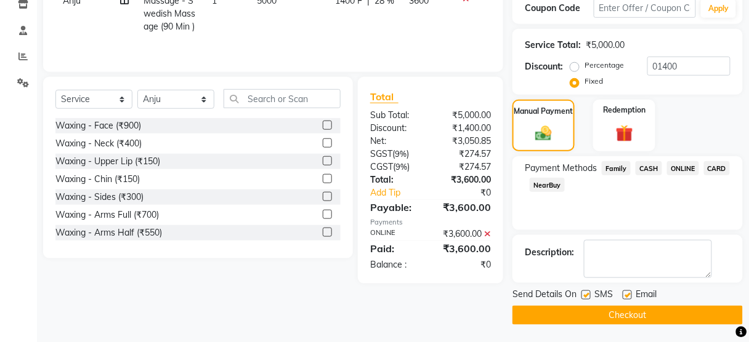
click at [586, 292] on label at bounding box center [585, 295] width 9 height 9
click at [586, 292] on input "checkbox" at bounding box center [585, 296] width 8 height 8
checkbox input "false"
click at [597, 322] on button "Checkout" at bounding box center [627, 315] width 230 height 19
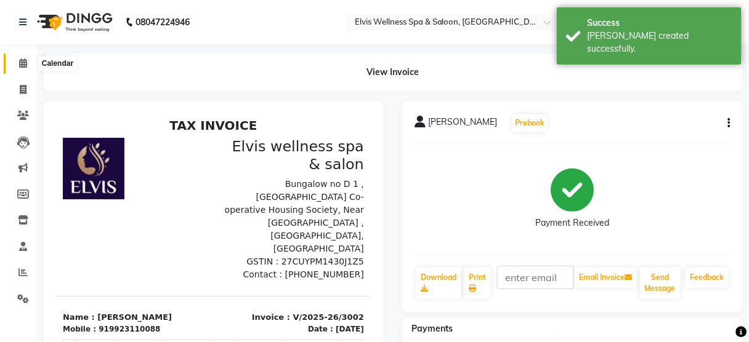
click at [27, 61] on span at bounding box center [23, 64] width 22 height 14
